Goal: Information Seeking & Learning: Learn about a topic

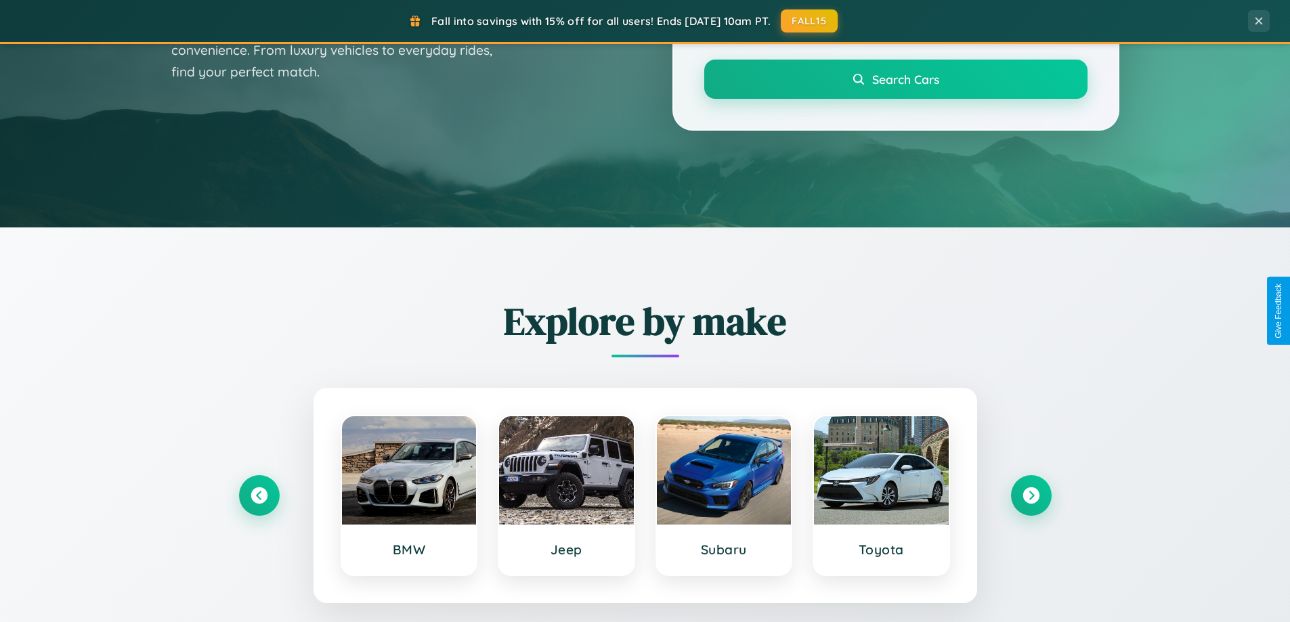
scroll to position [932, 0]
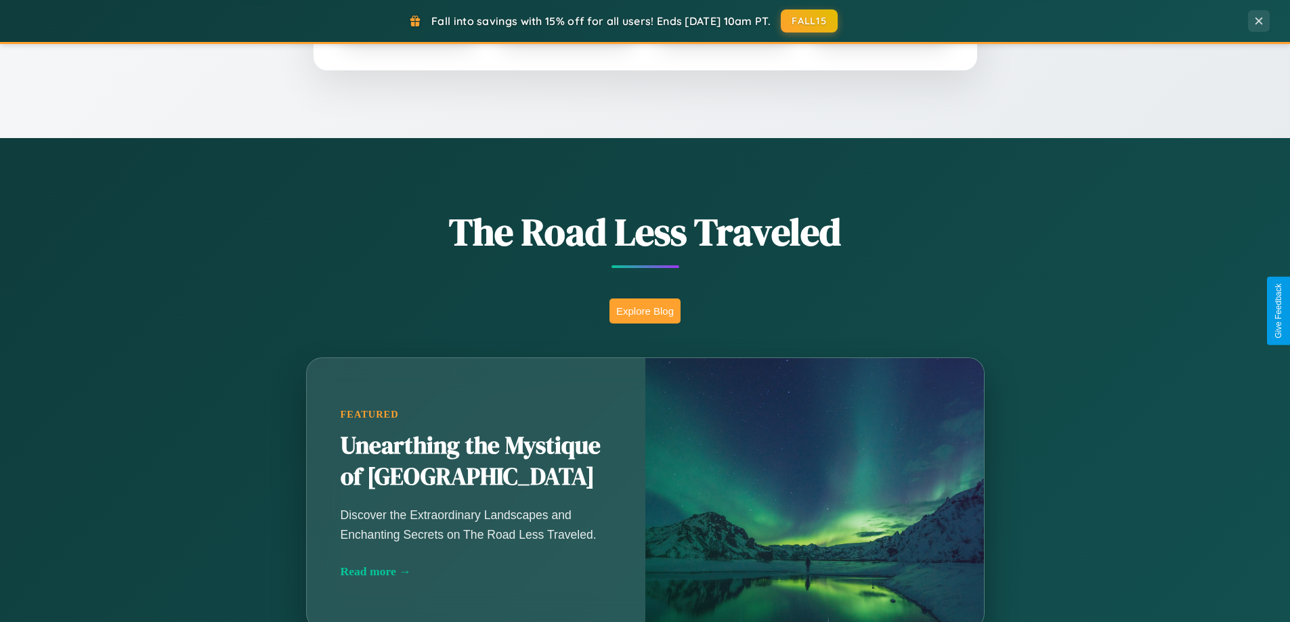
click at [644, 311] on button "Explore Blog" at bounding box center [644, 311] width 71 height 25
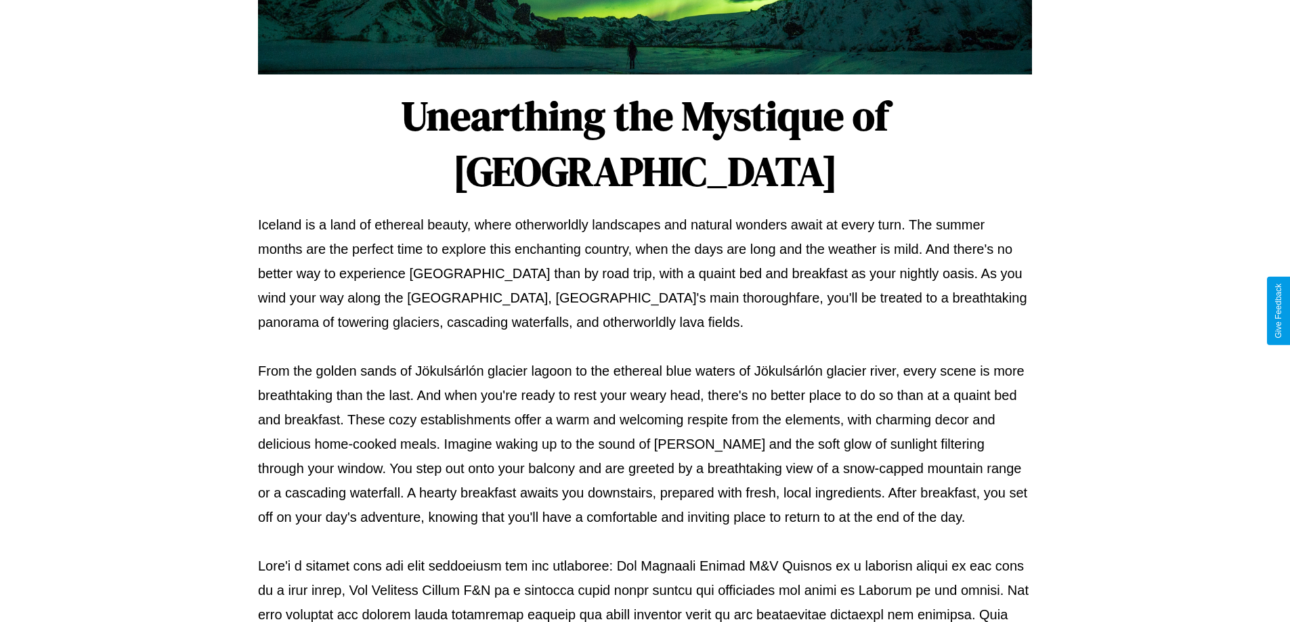
scroll to position [438, 0]
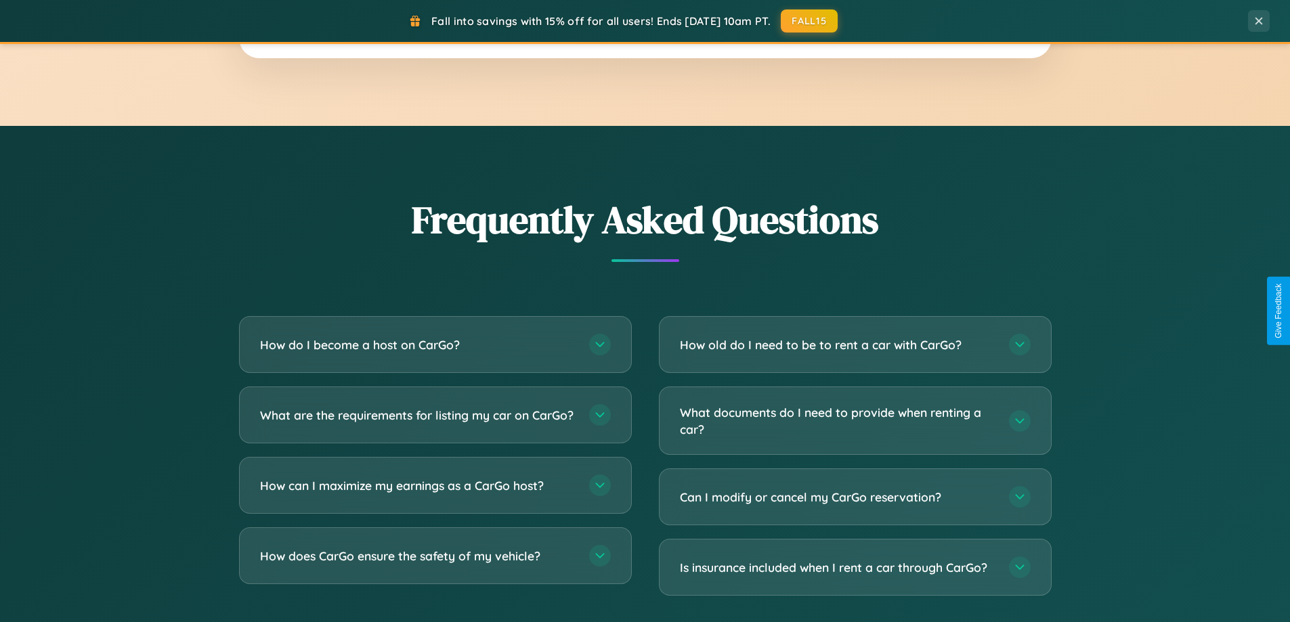
scroll to position [2605, 0]
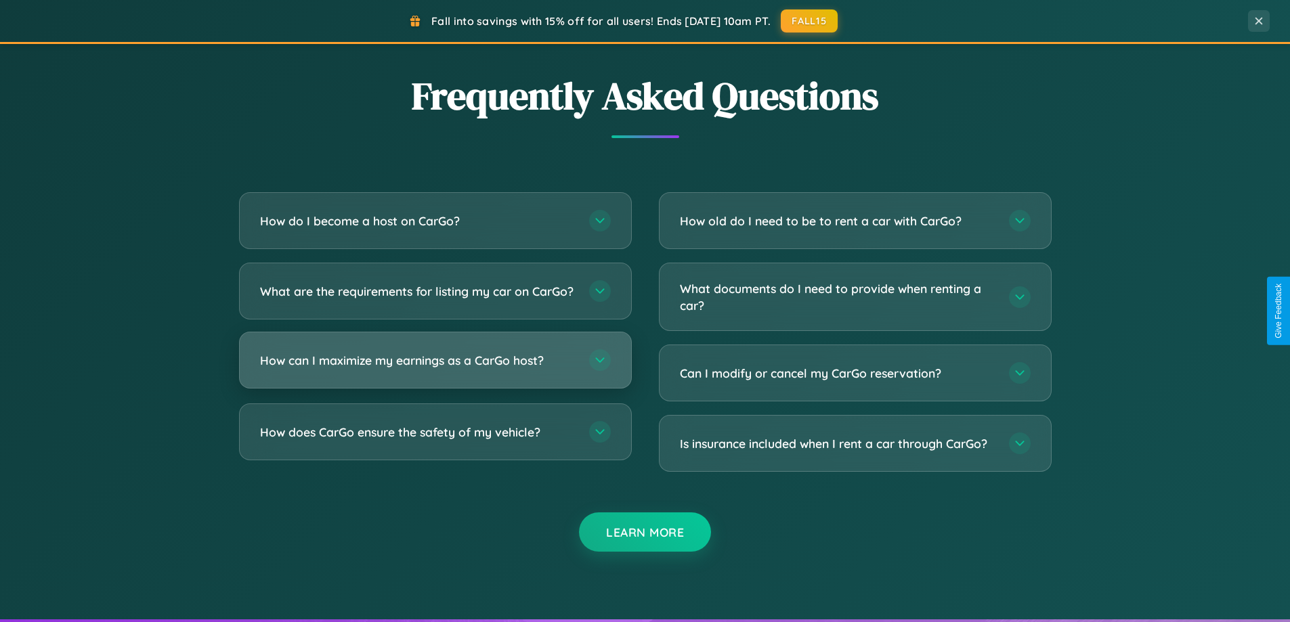
click at [435, 369] on h3 "How can I maximize my earnings as a CarGo host?" at bounding box center [417, 360] width 315 height 17
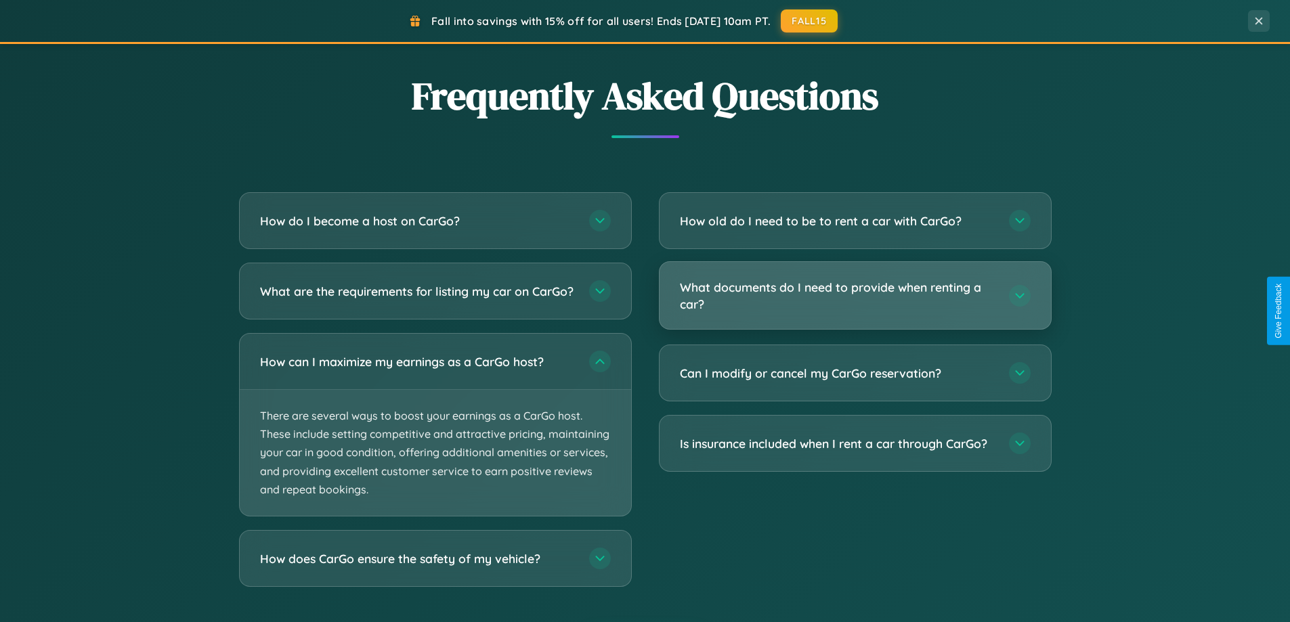
click at [854, 296] on h3 "What documents do I need to provide when renting a car?" at bounding box center [837, 295] width 315 height 33
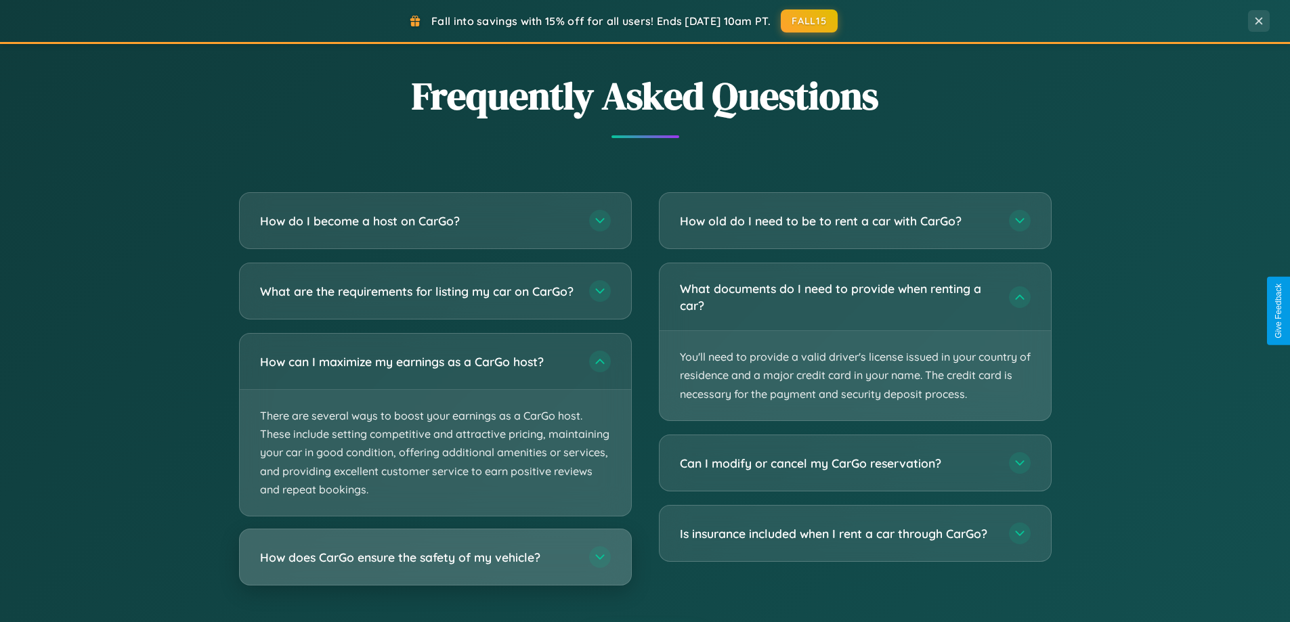
click at [435, 566] on h3 "How does CarGo ensure the safety of my vehicle?" at bounding box center [417, 557] width 315 height 17
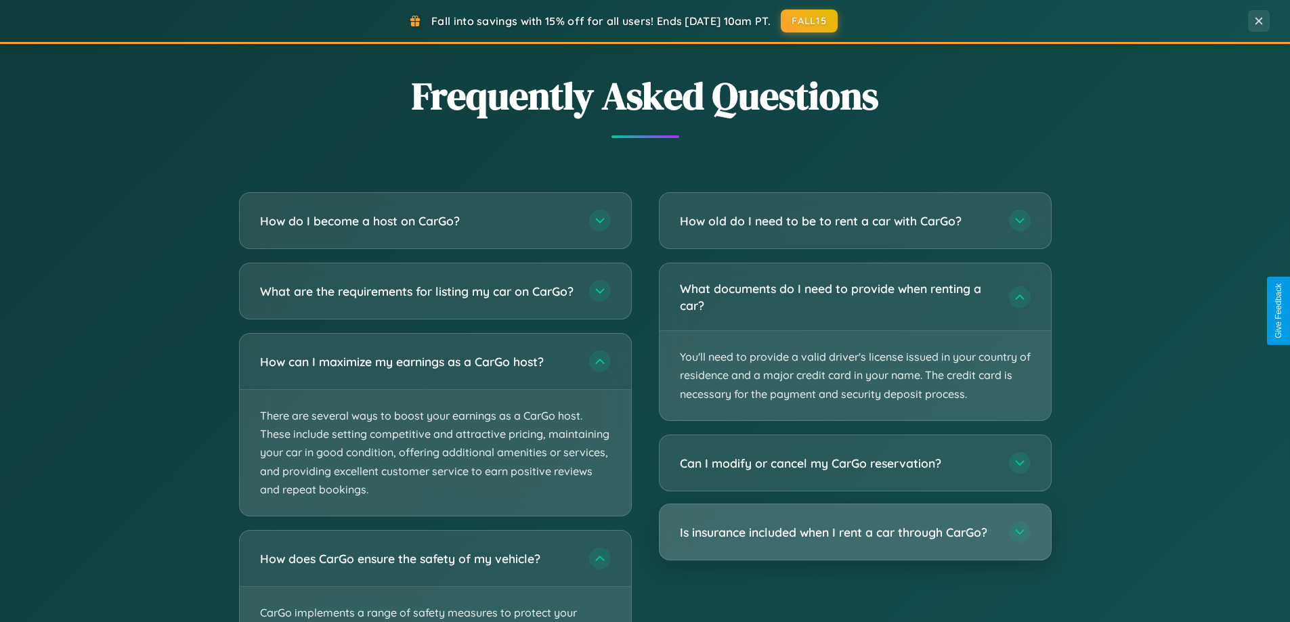
click at [854, 532] on h3 "Is insurance included when I rent a car through CarGo?" at bounding box center [837, 532] width 315 height 17
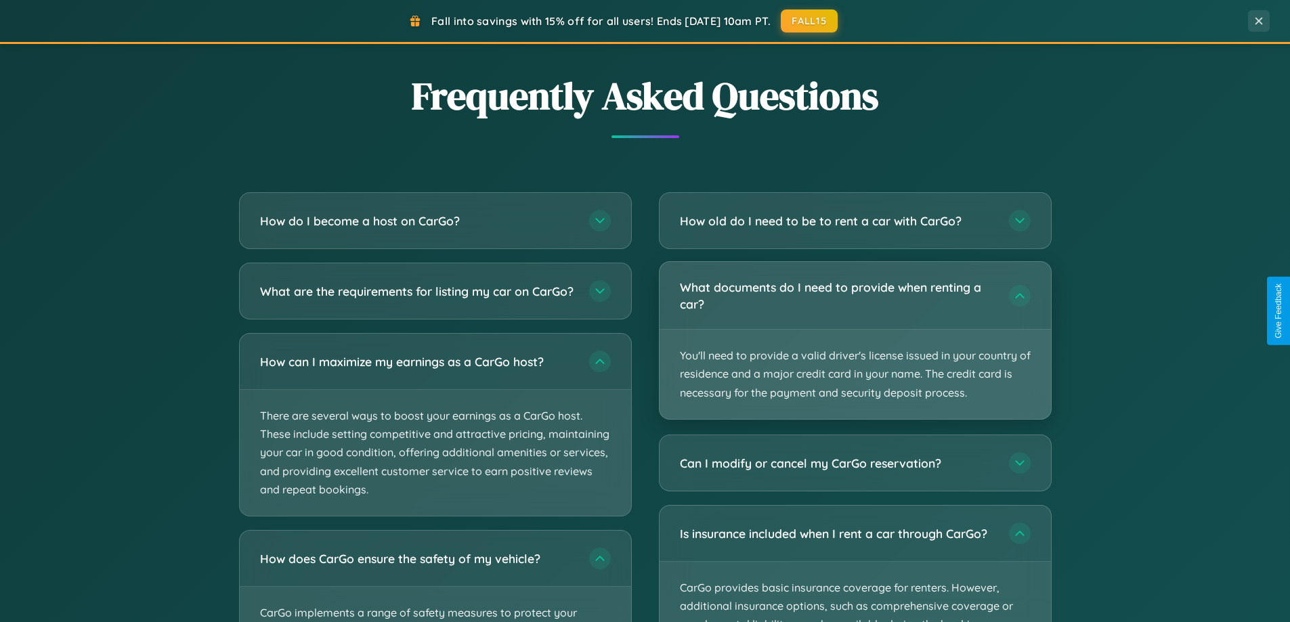
click at [854, 341] on p "You'll need to provide a valid driver's license issued in your country of resid…" at bounding box center [854, 374] width 391 height 89
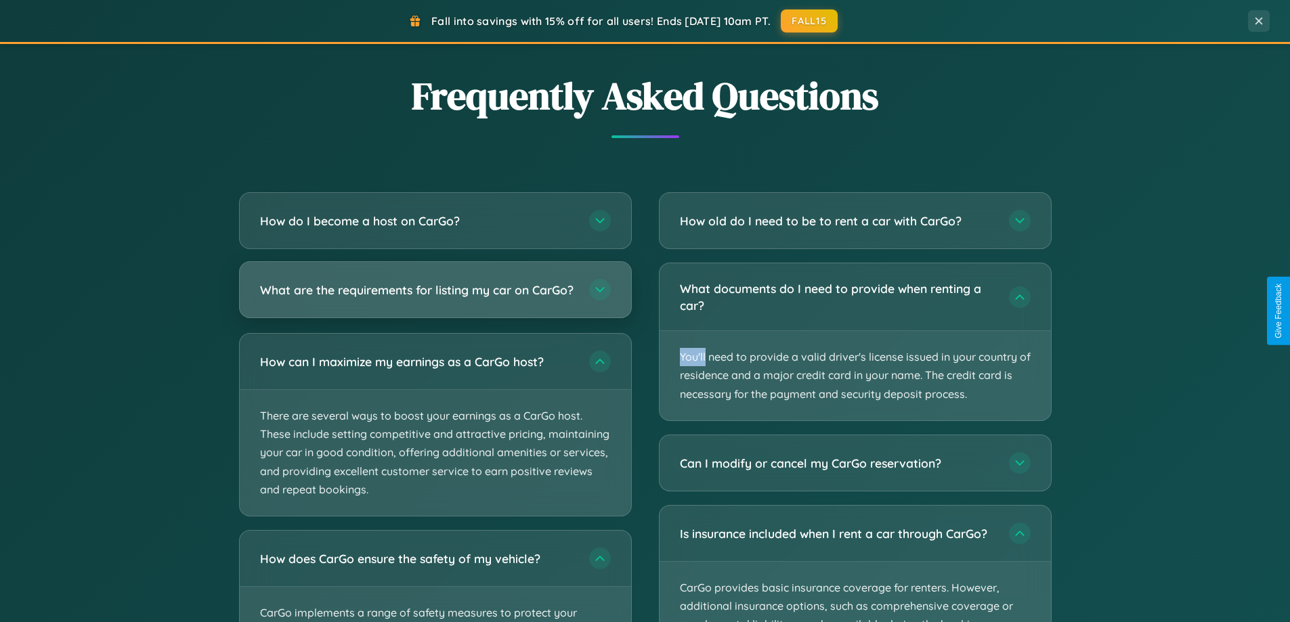
click at [435, 296] on h3 "What are the requirements for listing my car on CarGo?" at bounding box center [417, 290] width 315 height 17
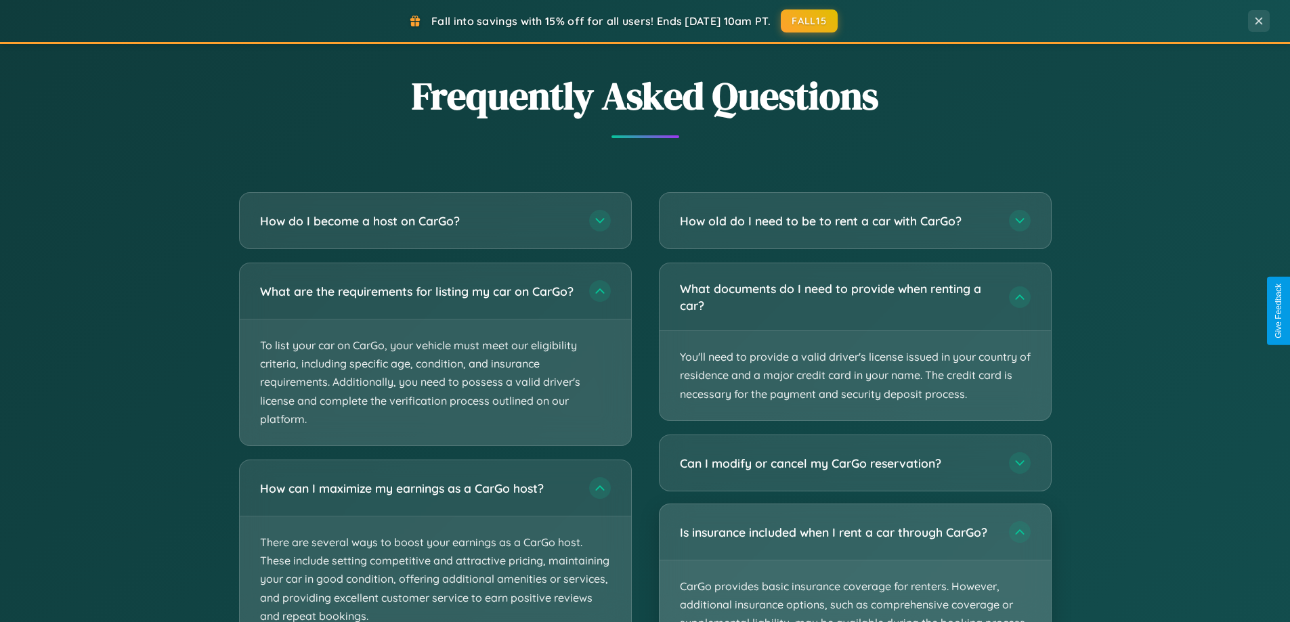
click at [854, 563] on p "CarGo provides basic insurance coverage for renters. However, additional insura…" at bounding box center [854, 624] width 391 height 126
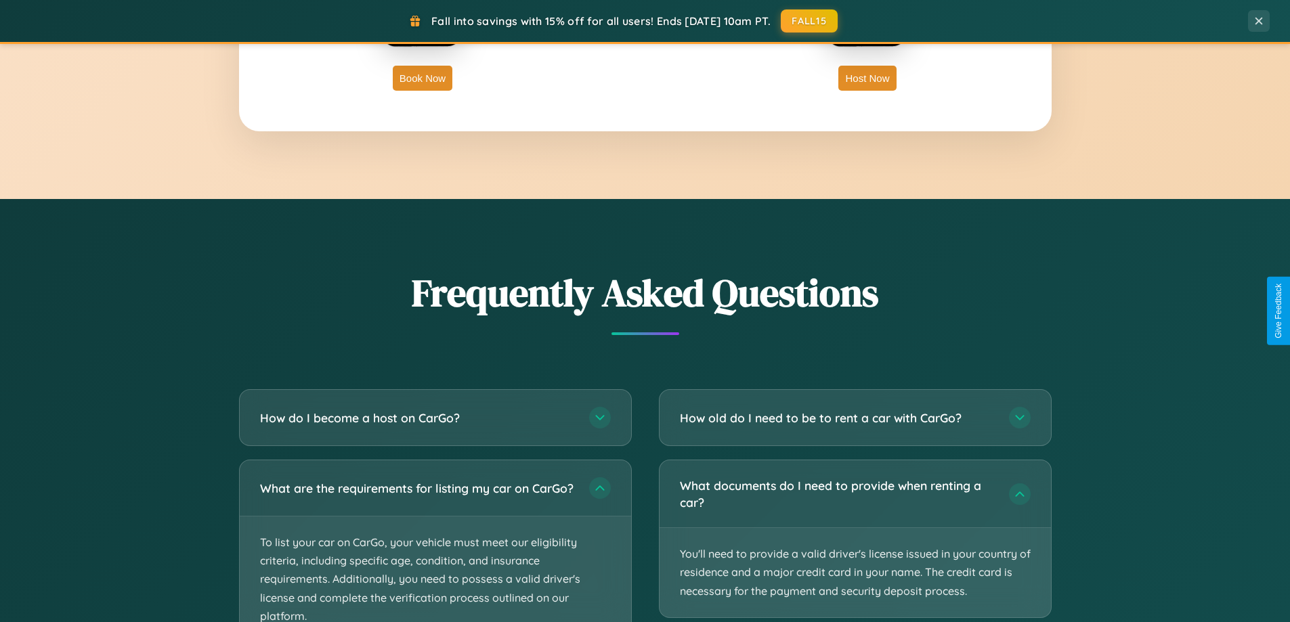
scroll to position [2175, 0]
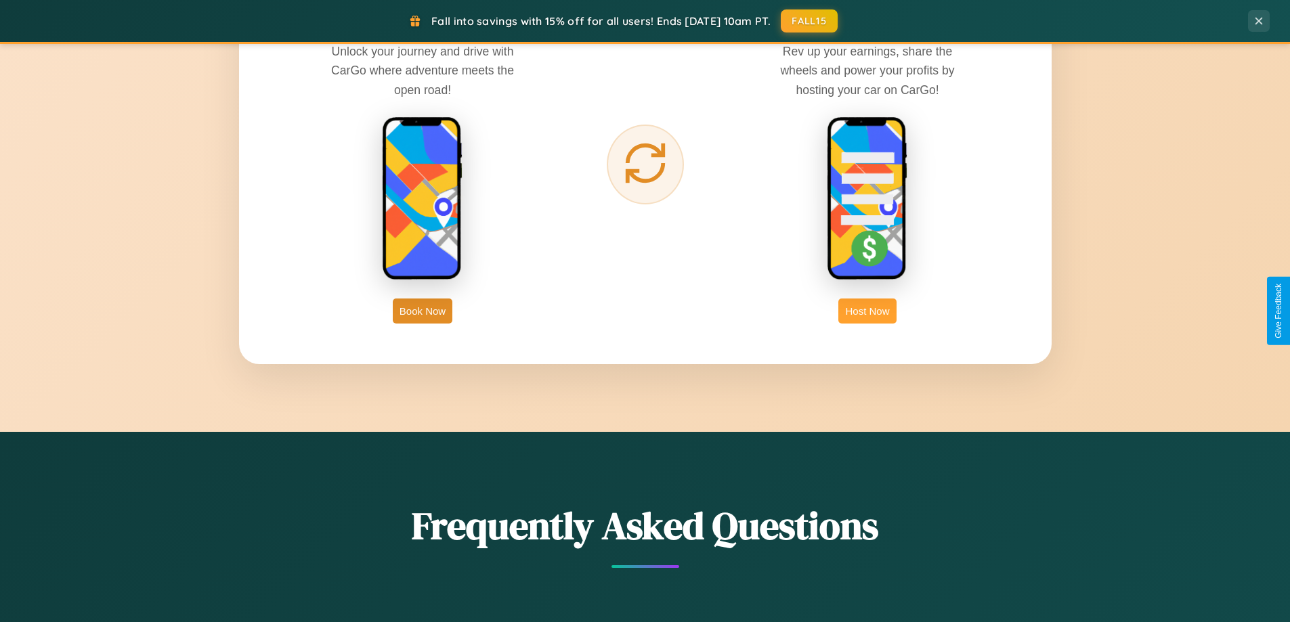
click at [867, 311] on button "Host Now" at bounding box center [867, 311] width 58 height 25
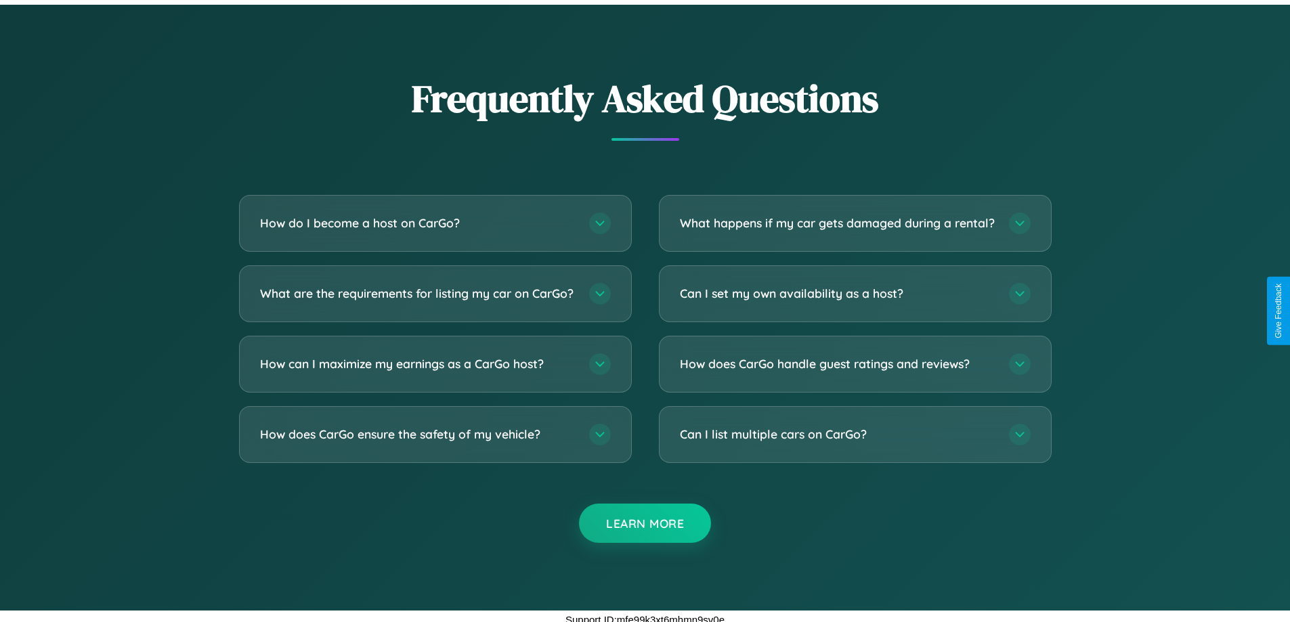
scroll to position [1830, 0]
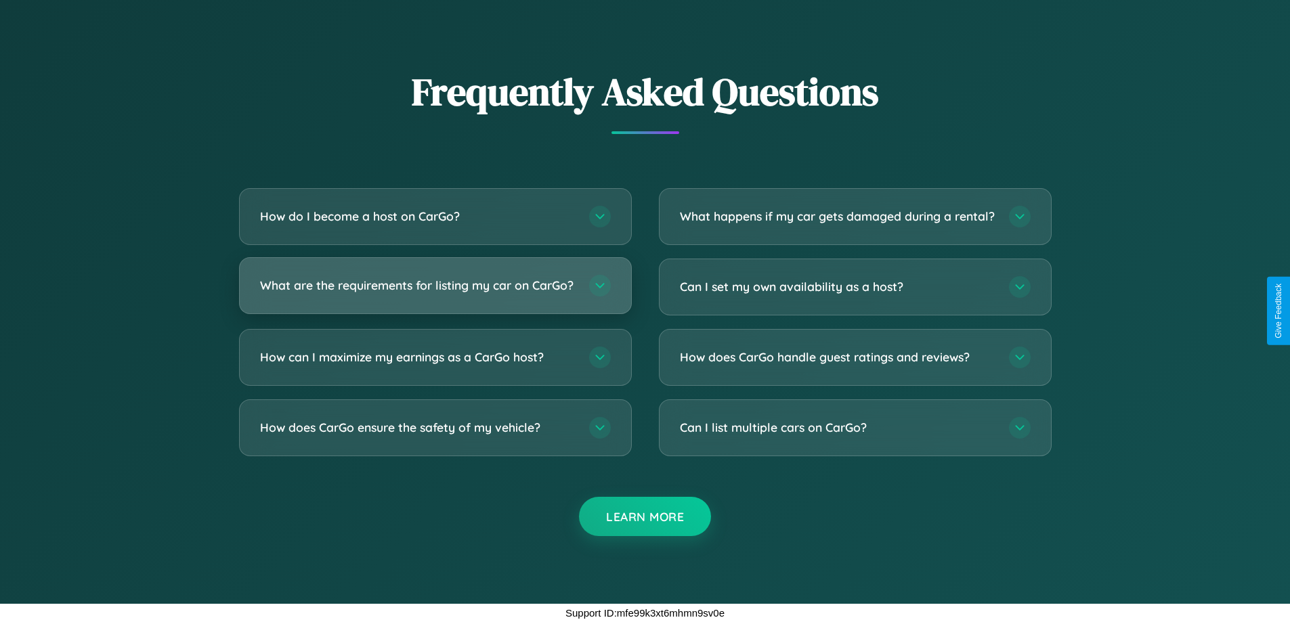
click at [435, 280] on h3 "What are the requirements for listing my car on CarGo?" at bounding box center [417, 285] width 315 height 17
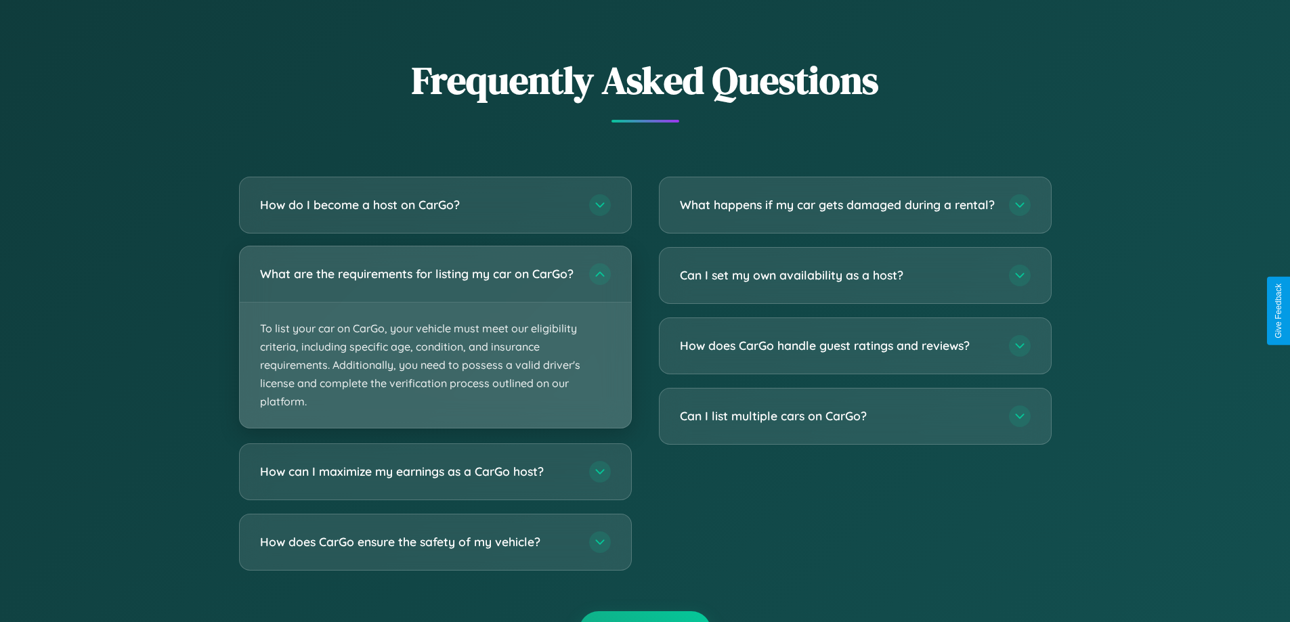
click at [435, 343] on p "To list your car on CarGo, your vehicle must meet our eligibility criteria, inc…" at bounding box center [435, 366] width 391 height 126
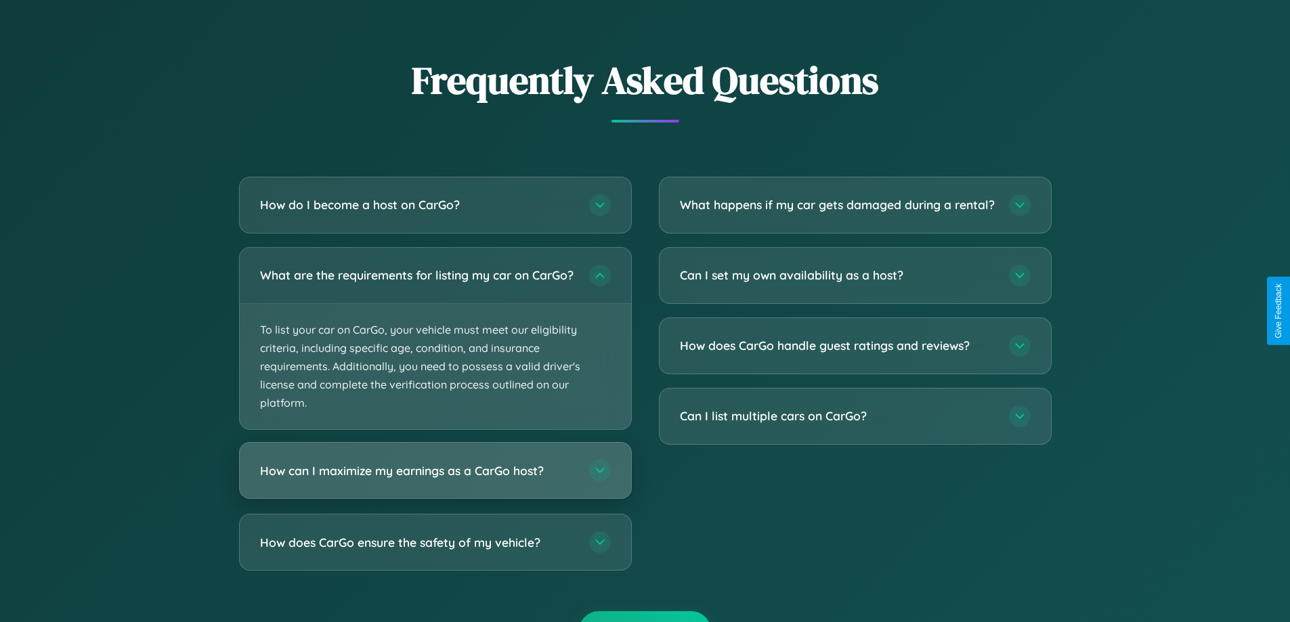
click at [435, 479] on h3 "How can I maximize my earnings as a CarGo host?" at bounding box center [417, 470] width 315 height 17
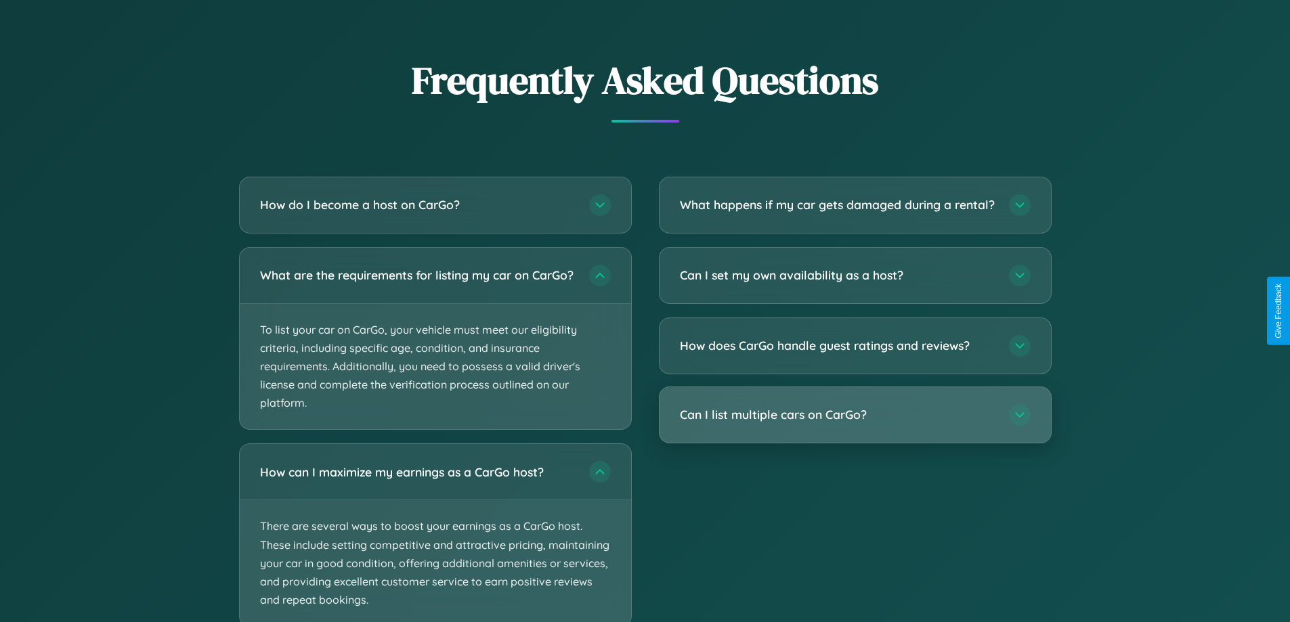
click at [854, 423] on h3 "Can I list multiple cars on CarGo?" at bounding box center [837, 414] width 315 height 17
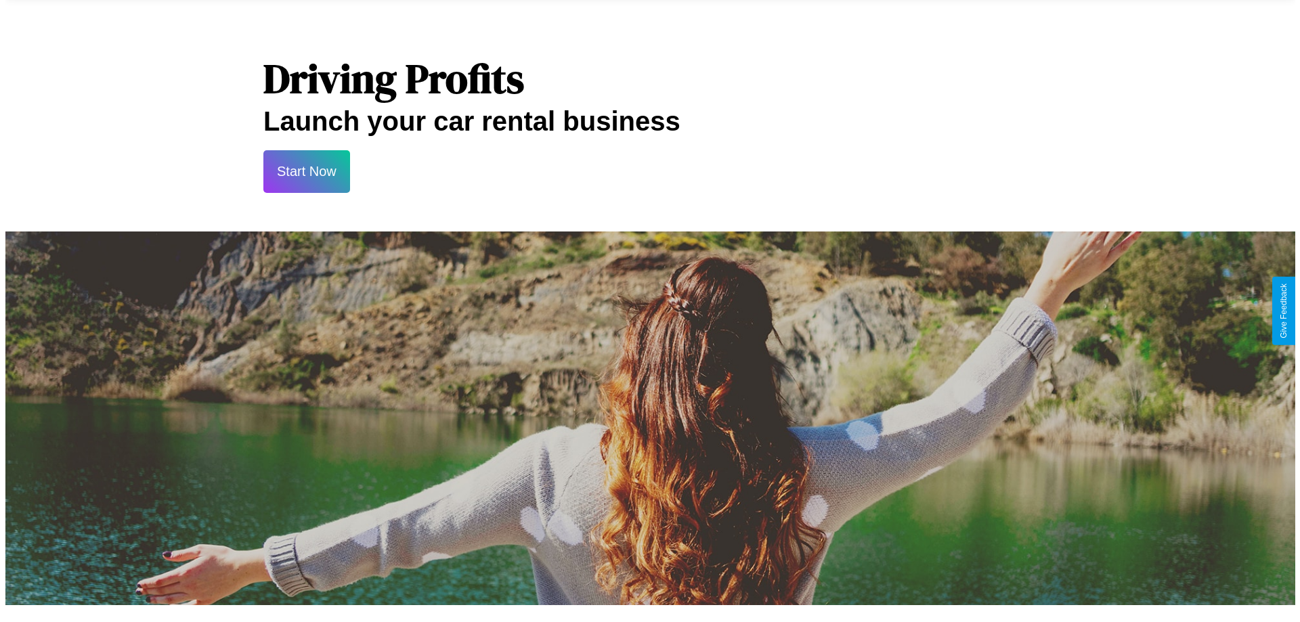
scroll to position [0, 0]
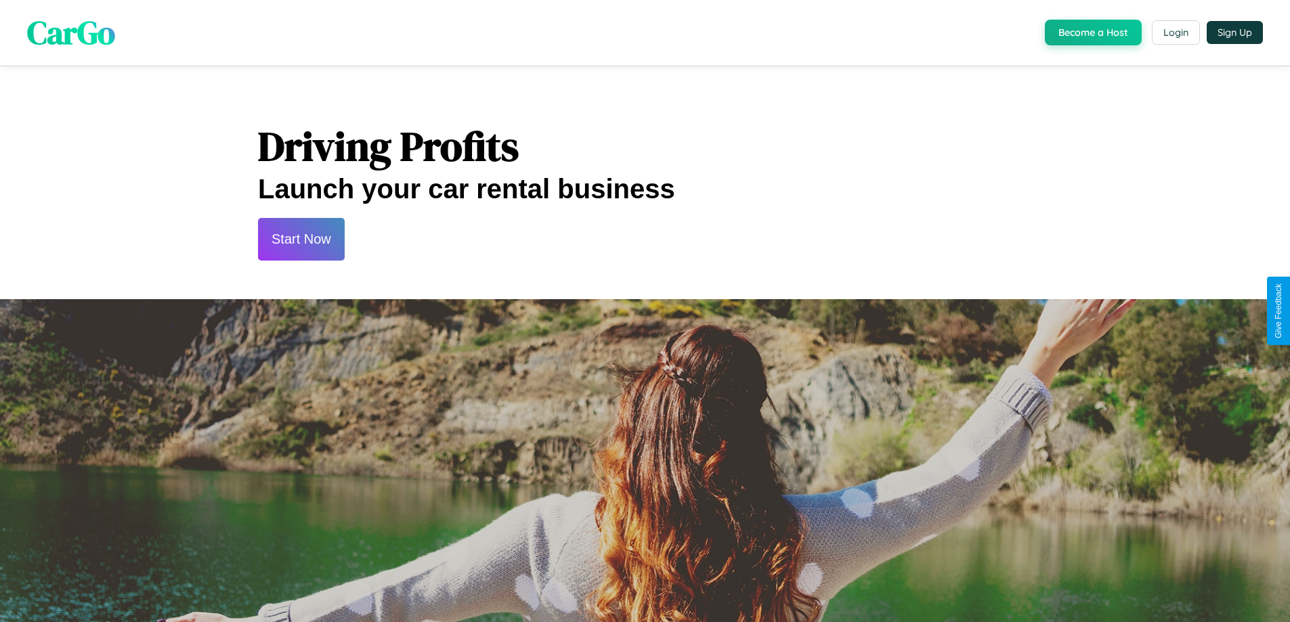
click at [301, 239] on button "Start Now" at bounding box center [301, 239] width 87 height 43
